Goal: Task Accomplishment & Management: Complete application form

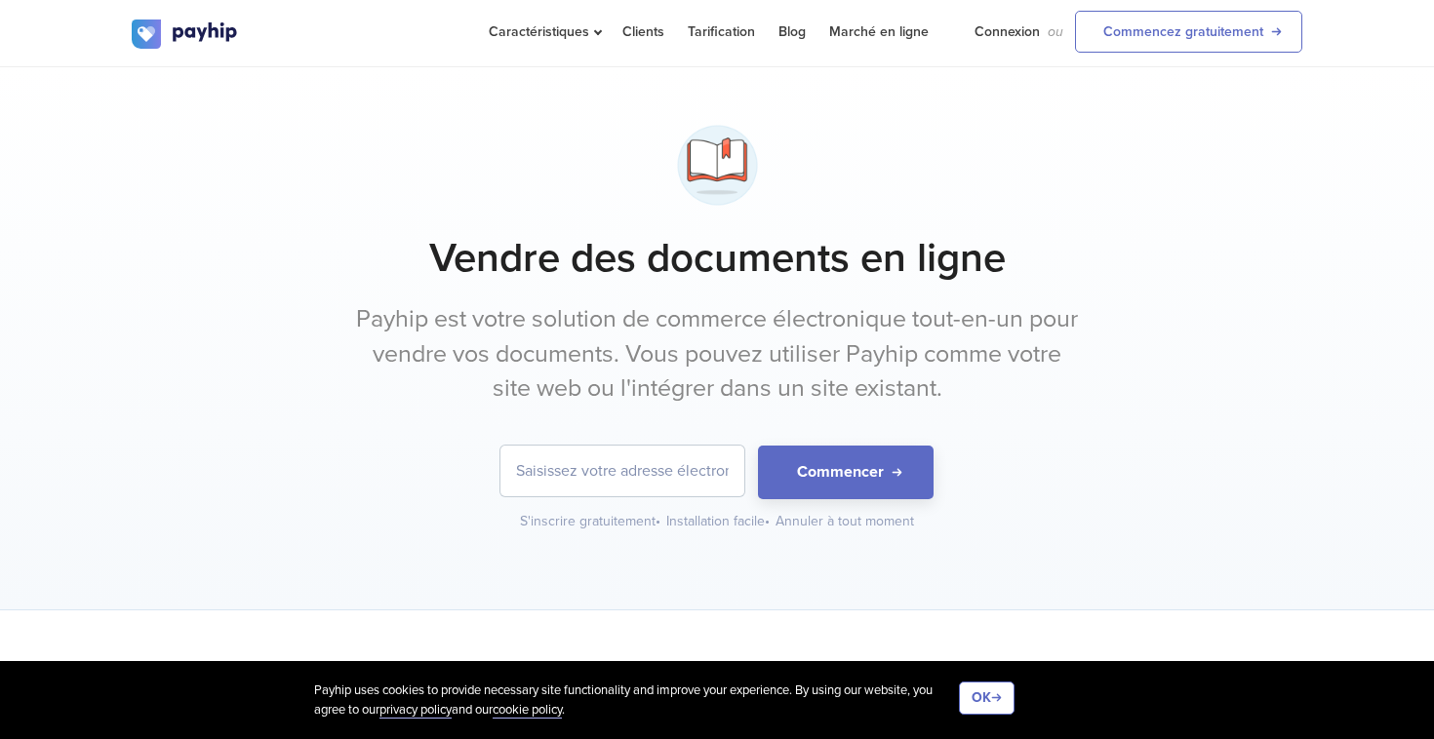
click at [1012, 42] on link "Connexion" at bounding box center [1006, 31] width 65 height 63
click at [641, 476] on input "email" at bounding box center [622, 471] width 244 height 51
type input "[EMAIL_ADDRESS][DOMAIN_NAME]"
click at [812, 462] on button "Commencer" at bounding box center [846, 473] width 176 height 54
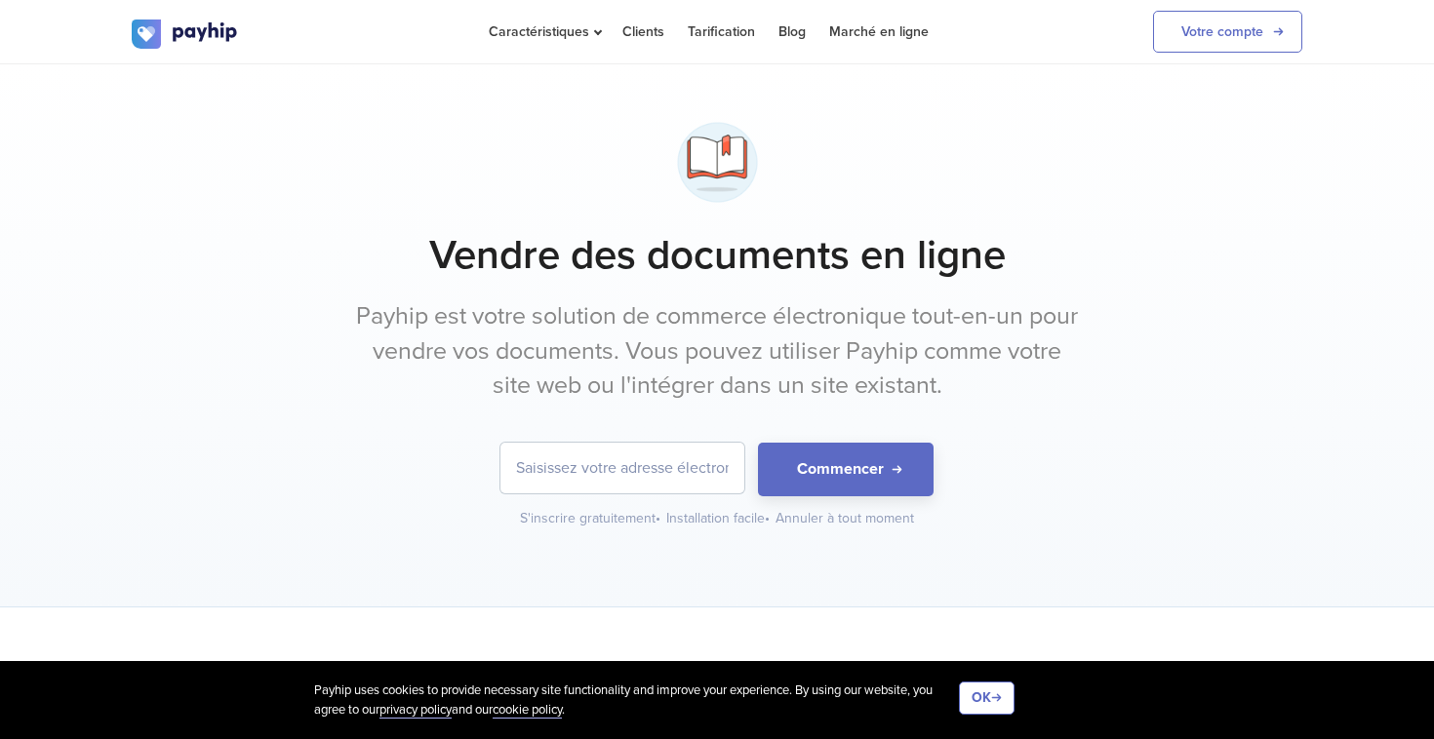
click at [1215, 43] on link "Votre compte" at bounding box center [1227, 32] width 149 height 42
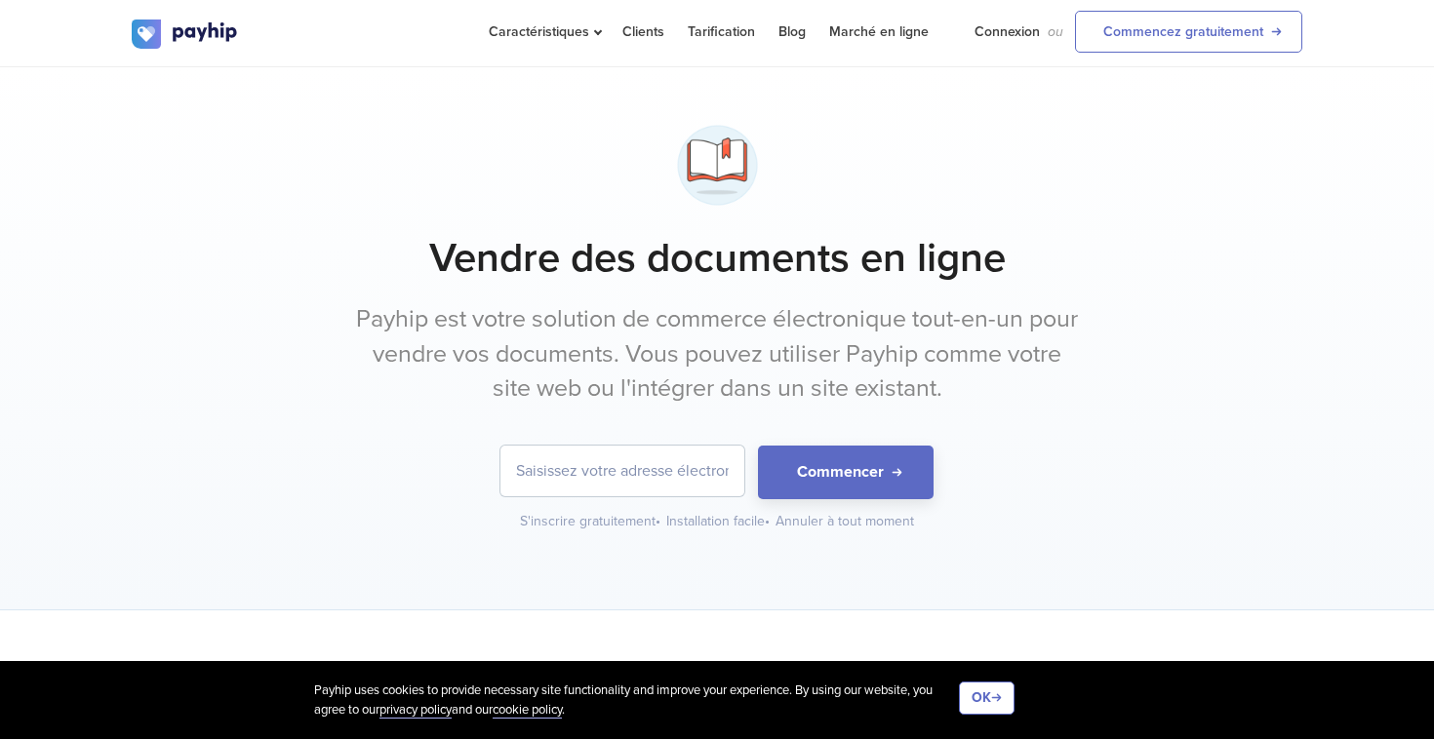
click at [597, 475] on input "email" at bounding box center [622, 471] width 244 height 51
type input "[EMAIL_ADDRESS][DOMAIN_NAME]"
click at [853, 478] on button "Commencer" at bounding box center [846, 473] width 176 height 54
click at [1009, 36] on link "Connexion" at bounding box center [1006, 31] width 65 height 63
